Goal: Use online tool/utility: Utilize a website feature to perform a specific function

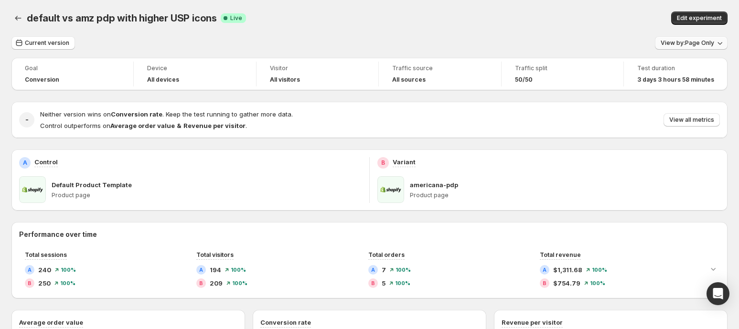
click at [681, 43] on span "View by: Page Only" at bounding box center [688, 43] width 54 height 8
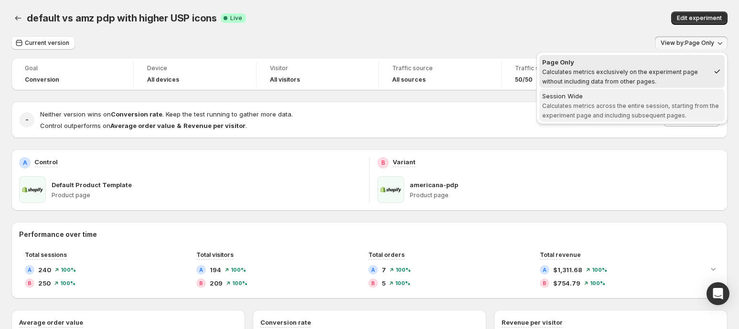
click at [617, 106] on span "Calculates metrics across the entire session, starting from the experiment page…" at bounding box center [630, 110] width 177 height 17
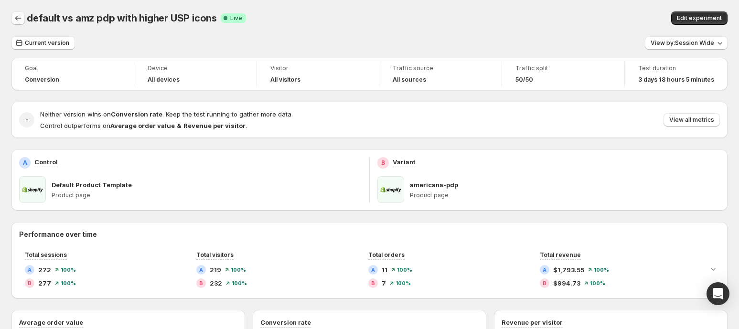
click at [18, 21] on icon "Back" at bounding box center [18, 18] width 10 height 10
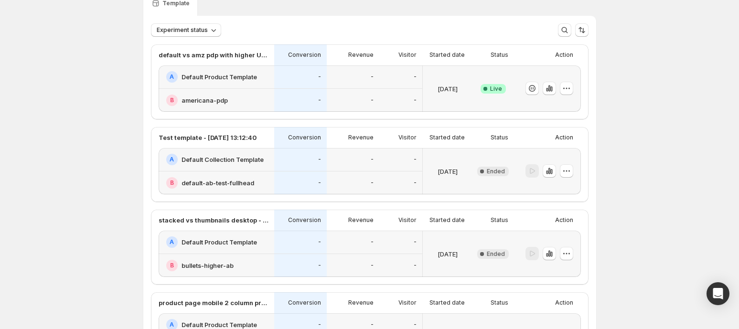
scroll to position [46, 0]
click at [569, 89] on icon "button" at bounding box center [567, 88] width 10 height 10
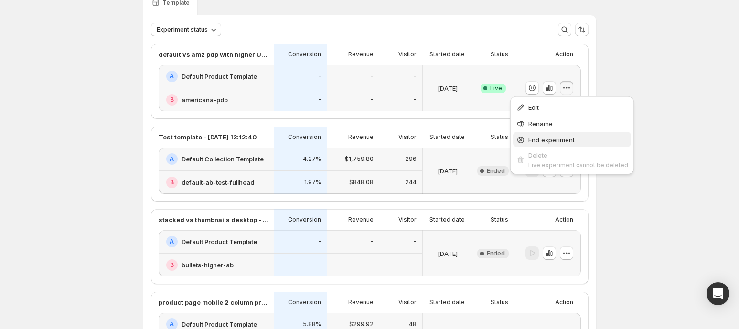
click at [552, 137] on span "End experiment" at bounding box center [551, 140] width 46 height 8
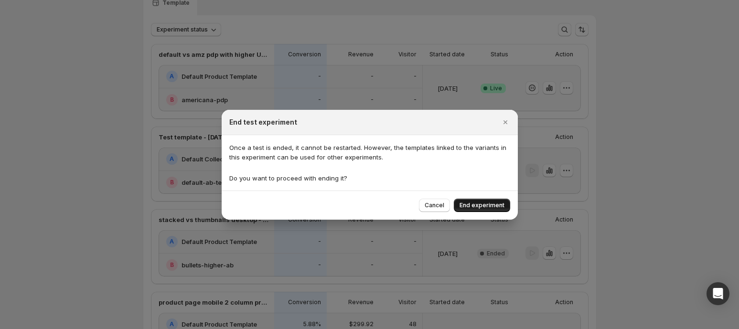
click at [479, 207] on span "End experiment" at bounding box center [482, 206] width 45 height 8
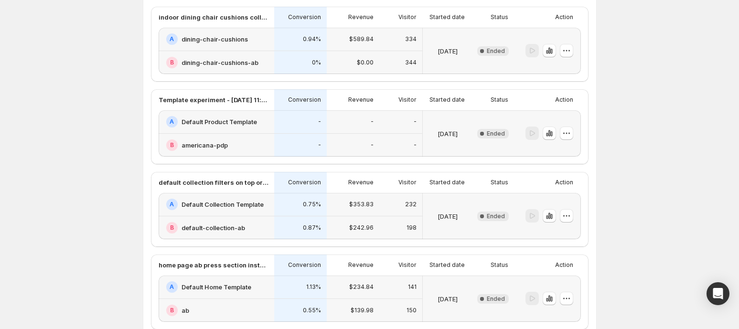
scroll to position [500, 0]
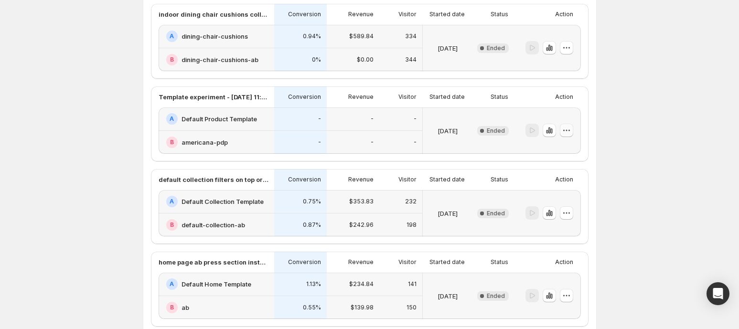
click at [570, 127] on icon "button" at bounding box center [567, 131] width 10 height 10
click at [559, 146] on span "Edit" at bounding box center [557, 149] width 11 height 8
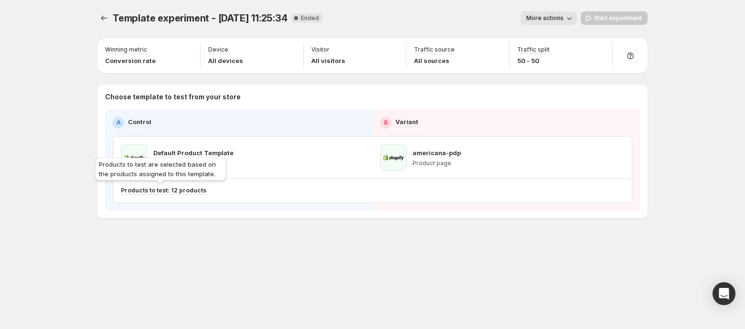
click at [141, 191] on p "Products to test: 12 products" at bounding box center [164, 191] width 86 height 8
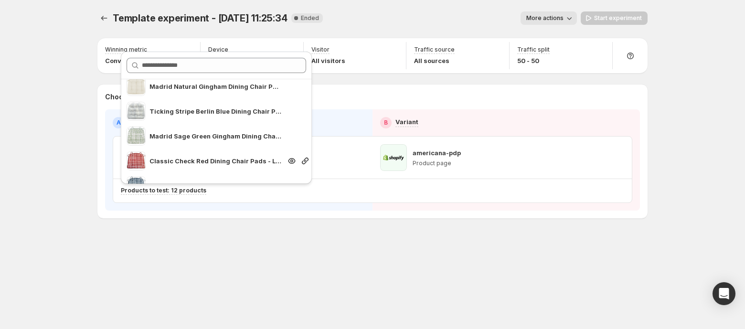
scroll to position [198, 0]
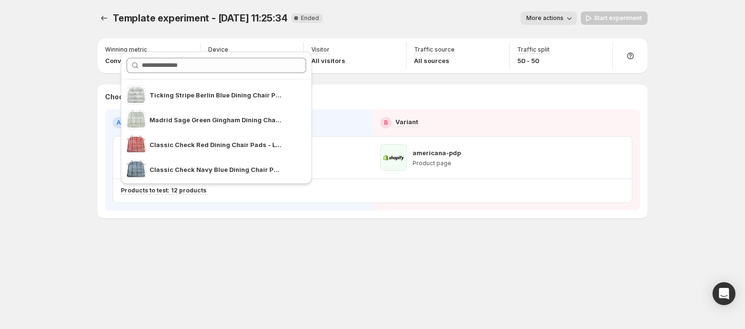
click at [397, 269] on div "Template experiment - [DATE] 11:25:34. This page is ready Template experiment -…" at bounding box center [372, 164] width 573 height 329
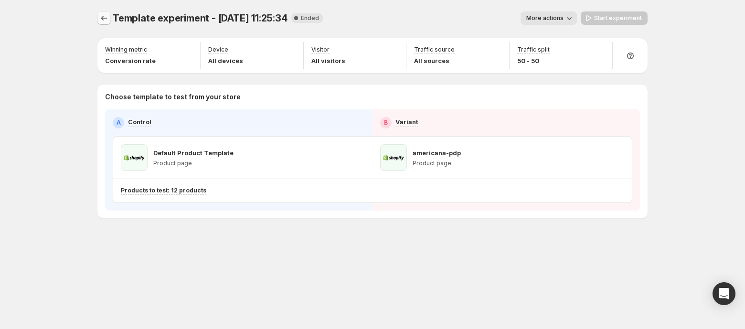
click at [103, 17] on icon "Experiments" at bounding box center [104, 18] width 6 height 5
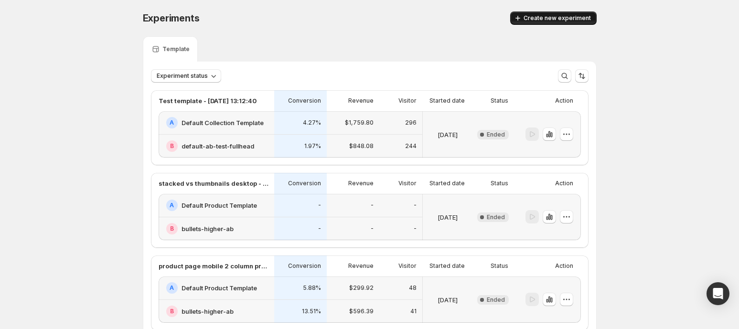
click at [557, 18] on span "Create new experiment" at bounding box center [557, 18] width 67 height 8
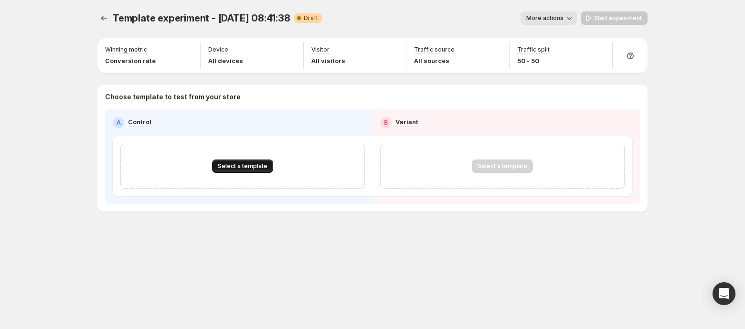
click at [258, 168] on span "Select a template" at bounding box center [243, 166] width 50 height 8
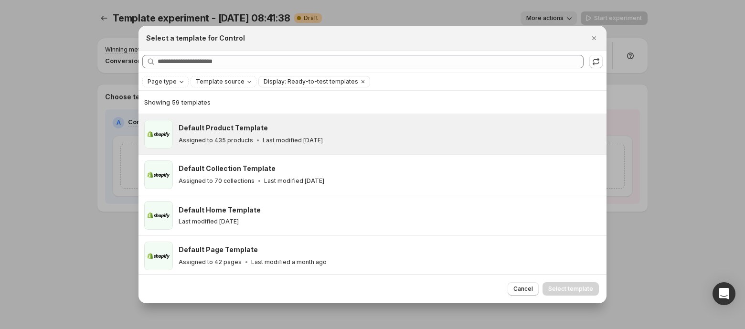
click at [245, 137] on p "Assigned to 435 products" at bounding box center [216, 141] width 75 height 8
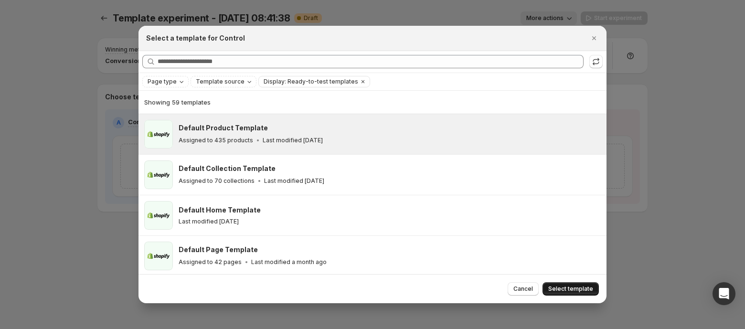
click at [570, 290] on span "Select template" at bounding box center [570, 289] width 45 height 8
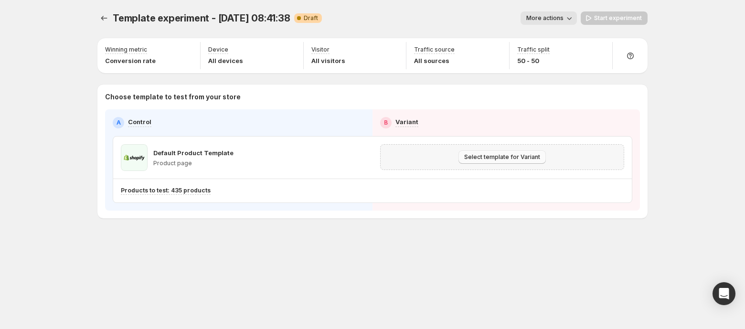
click at [498, 162] on button "Select template for Variant" at bounding box center [502, 156] width 87 height 13
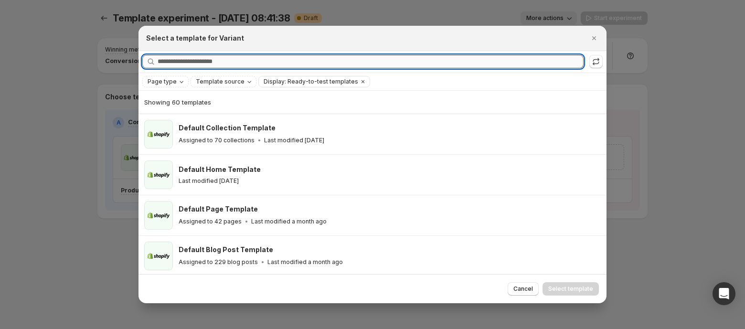
click at [286, 66] on input "Searching all templates" at bounding box center [371, 61] width 426 height 13
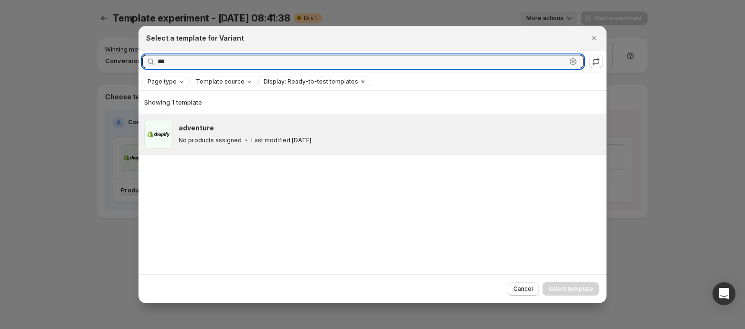
type input "***"
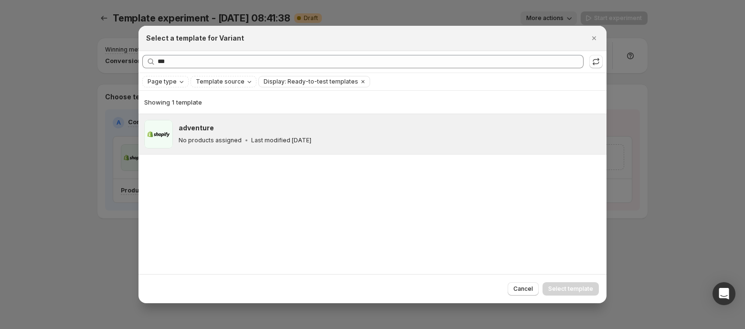
click at [215, 132] on div "adventure" at bounding box center [388, 128] width 419 height 10
click at [553, 286] on span "Select template" at bounding box center [570, 289] width 45 height 8
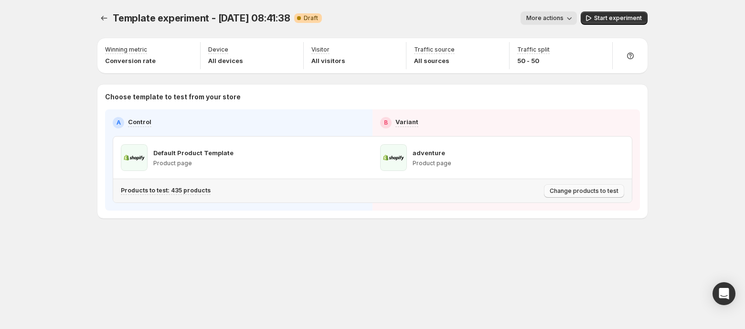
click at [594, 189] on span "Change products to test" at bounding box center [584, 191] width 69 height 8
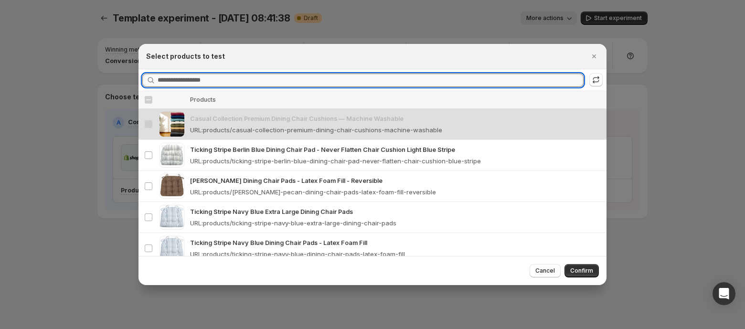
click at [174, 84] on input "Searching products" at bounding box center [371, 80] width 426 height 13
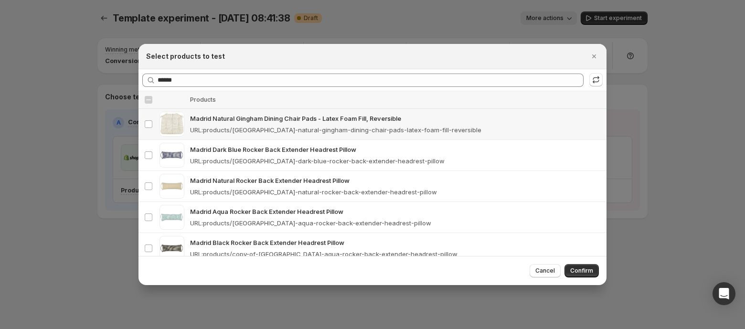
click at [205, 116] on p "Madrid Natural Gingham Dining Chair Pads - Latex Foam Fill, Reversible" at bounding box center [395, 119] width 411 height 10
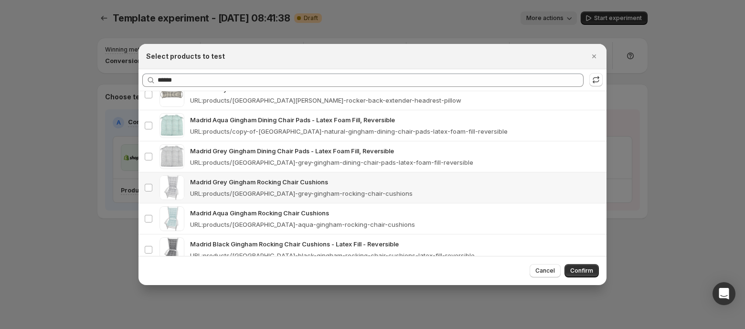
scroll to position [185, 0]
click at [326, 154] on div "Madrid Grey Gingham Dining Chair Pads - Latex Foam Fill, Reversible URL : produ…" at bounding box center [395, 156] width 411 height 21
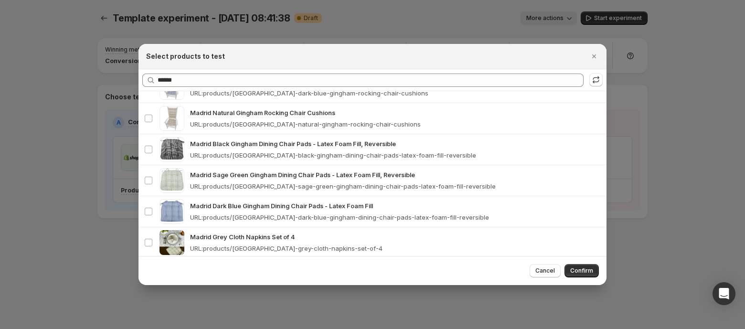
scroll to position [379, 0]
click at [270, 181] on p "URL : products/madrid-sage-green-gingham-dining-chair-pads-latex-foam-fill-reve…" at bounding box center [343, 186] width 306 height 10
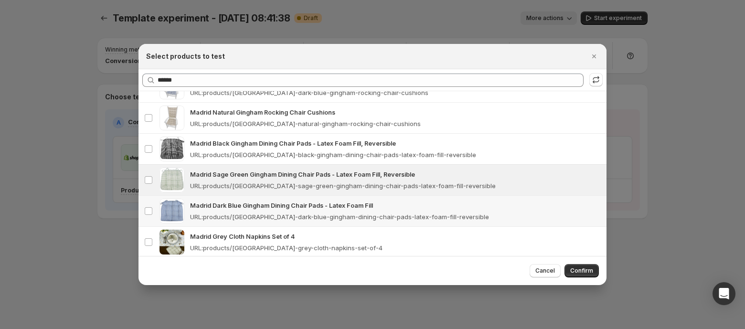
click at [249, 212] on p "URL : products/madrid-dark-blue-gingham-dining-chair-pads-latex-foam-fill-rever…" at bounding box center [339, 217] width 299 height 10
click at [225, 139] on p "Madrid Black Gingham Dining Chair Pads - Latex Foam Fill, Reversible" at bounding box center [395, 144] width 411 height 10
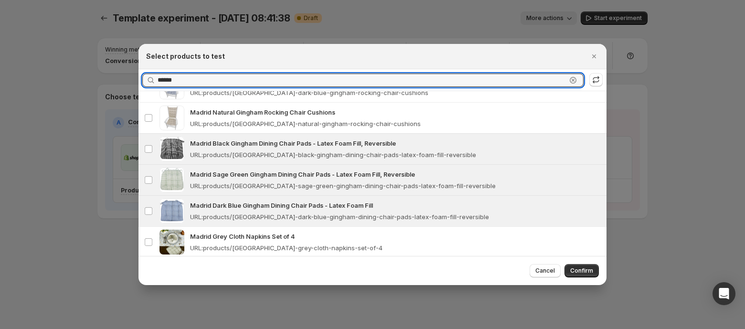
drag, startPoint x: 208, startPoint y: 74, endPoint x: 103, endPoint y: 77, distance: 105.1
click at [103, 329] on div "Select products to test Searching products ****** Clear Select all products Thu…" at bounding box center [372, 329] width 745 height 0
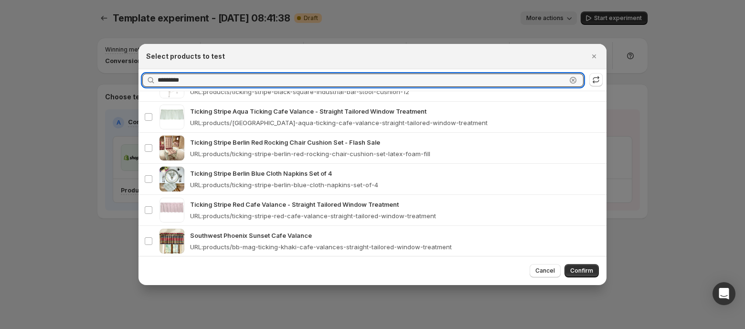
scroll to position [0, 0]
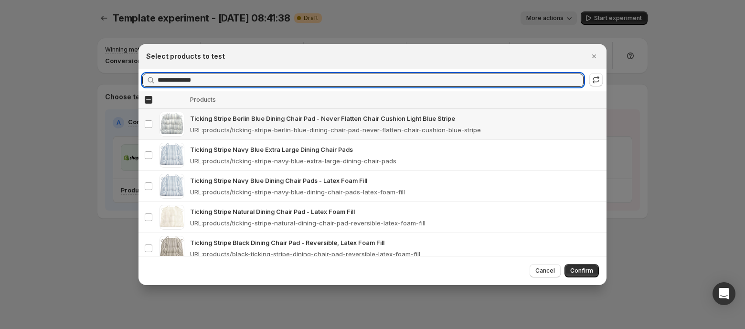
click at [209, 121] on p "Ticking Stripe Berlin Blue Dining Chair Pad - Never Flatten Chair Cushion Light…" at bounding box center [395, 119] width 411 height 10
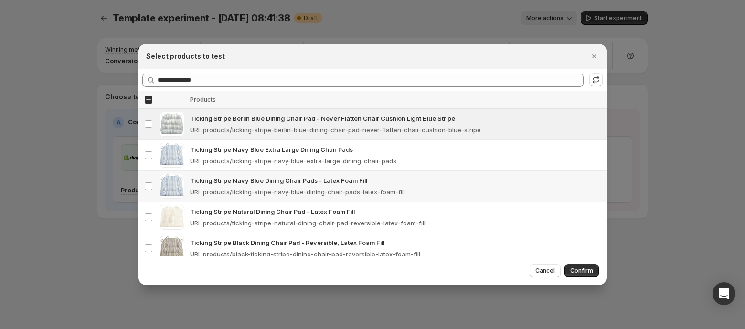
click at [225, 181] on p "Ticking Stripe Navy Blue Dining Chair Pads - Latex Foam Fill" at bounding box center [395, 181] width 411 height 10
click at [232, 214] on p "Ticking Stripe Natural Dining Chair Pad - Latex Foam Fill" at bounding box center [395, 212] width 411 height 10
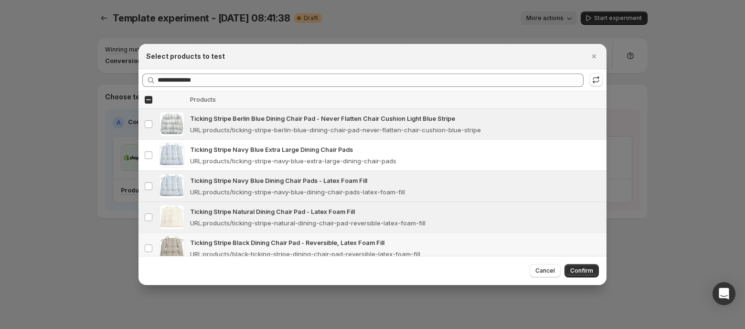
click at [244, 243] on p "Ticking Stripe Black Dining Chair Pad - Reversible, Latex Foam Fill" at bounding box center [395, 243] width 411 height 10
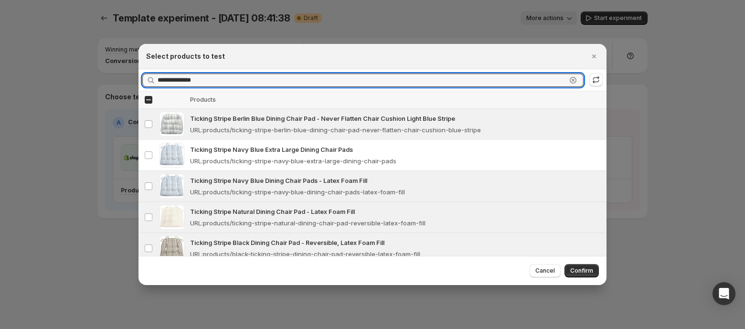
drag, startPoint x: 232, startPoint y: 78, endPoint x: 77, endPoint y: 54, distance: 156.6
click at [77, 329] on div "**********" at bounding box center [372, 329] width 745 height 0
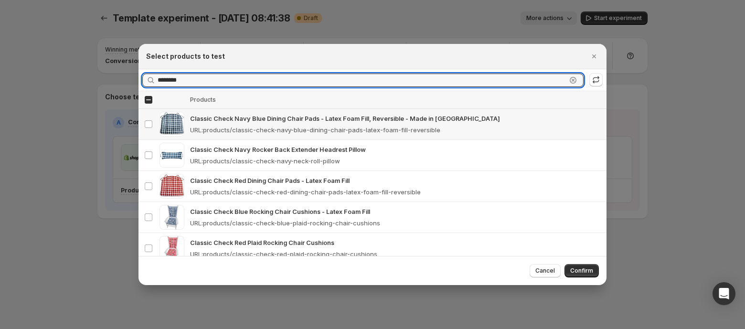
type input "*******"
click at [209, 121] on p "Classic Check Navy Blue Dining Chair Pads - Latex Foam Fill, Reversible - Made …" at bounding box center [395, 119] width 411 height 10
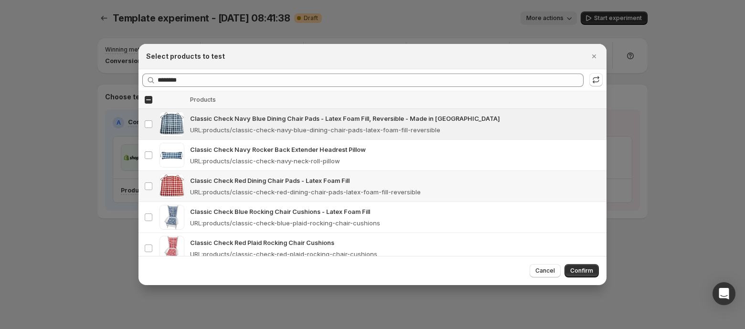
click at [238, 192] on p "URL : products/classic-check-red-dining-chair-pads-latex-foam-fill-reversible" at bounding box center [305, 192] width 231 height 10
click at [578, 270] on span "Confirm" at bounding box center [581, 271] width 23 height 8
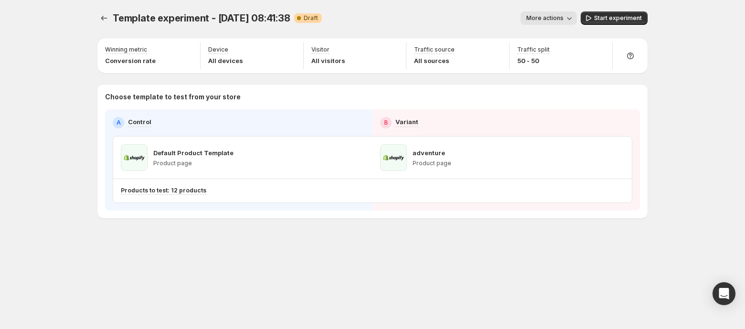
click at [549, 21] on span "More actions" at bounding box center [544, 18] width 37 height 8
click at [551, 55] on span "Rename" at bounding box center [554, 54] width 24 height 8
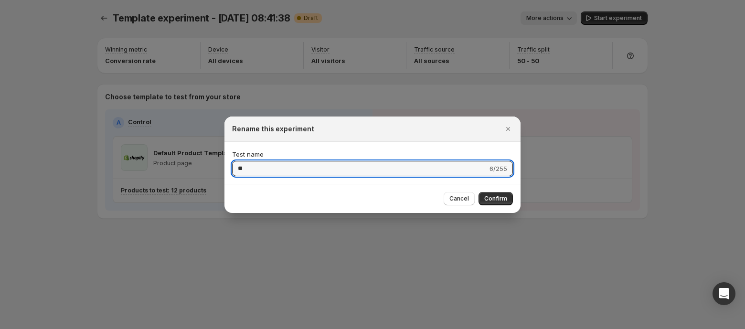
type input "*"
type input "**********"
click at [494, 197] on span "Confirm" at bounding box center [495, 199] width 23 height 8
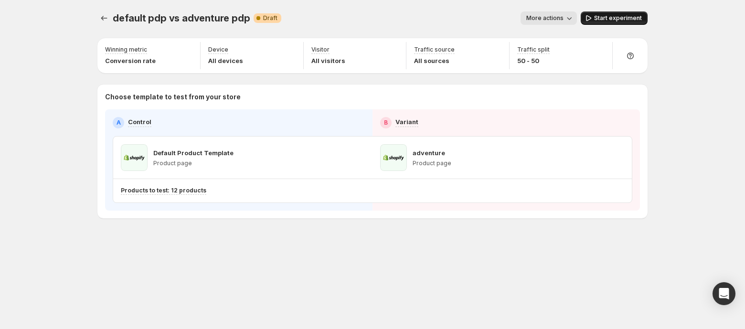
click at [606, 17] on span "Start experiment" at bounding box center [618, 18] width 48 height 8
